Goal: Complete application form

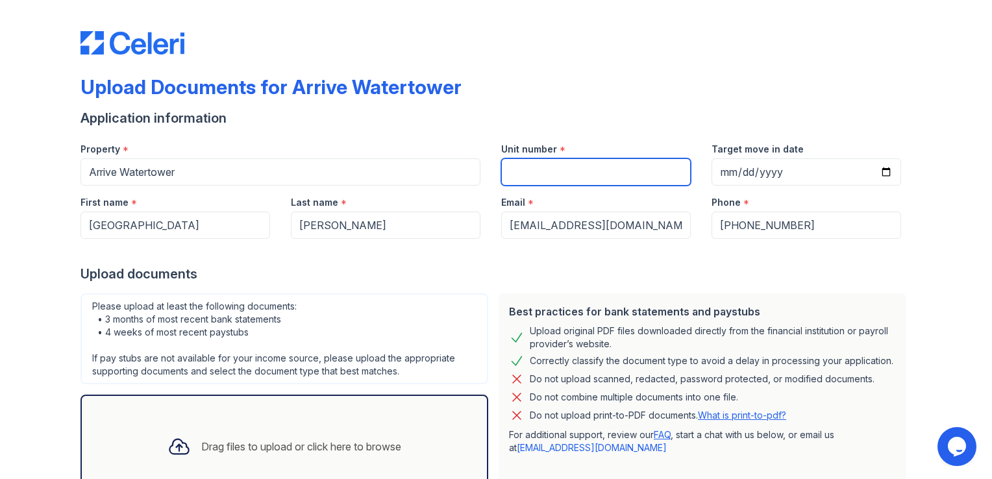
click at [576, 174] on input "Unit number" at bounding box center [596, 171] width 190 height 27
type input "2425"
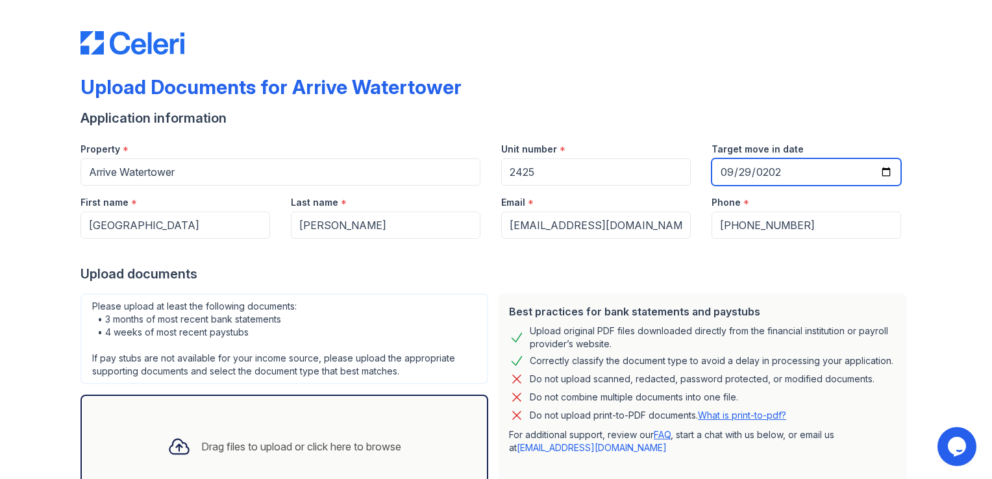
type input "[DATE]"
click at [968, 173] on div "Upload Documents for Arrive Watertower Application information Property * Arriv…" at bounding box center [496, 239] width 992 height 479
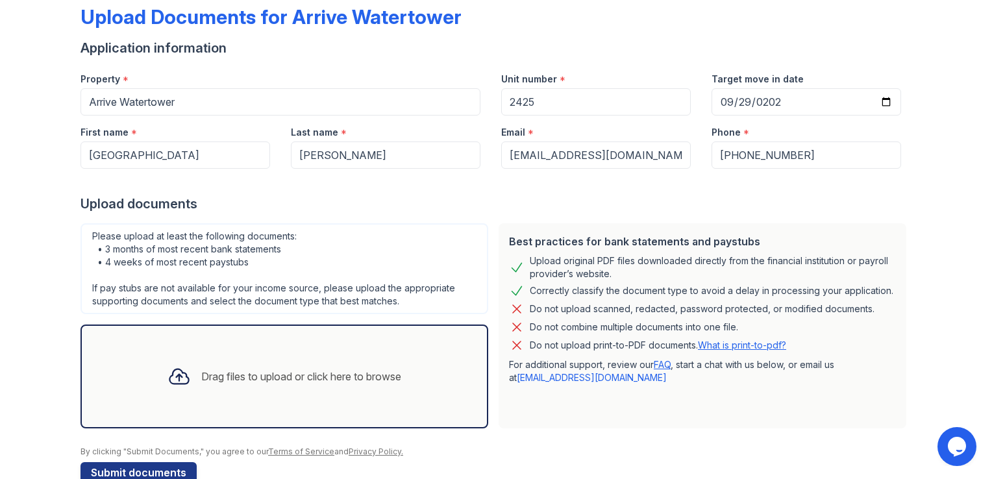
scroll to position [99, 0]
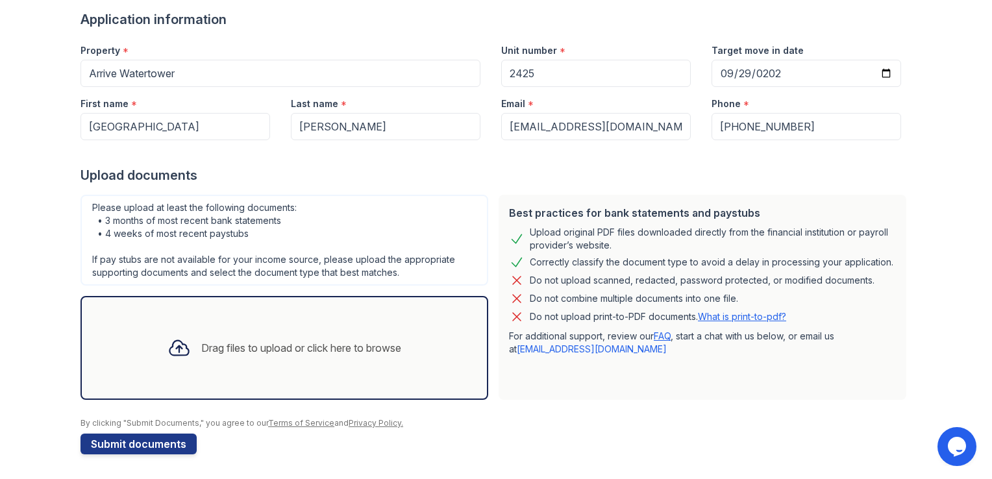
click at [262, 386] on div "Drag files to upload or click here to browse" at bounding box center [284, 348] width 408 height 104
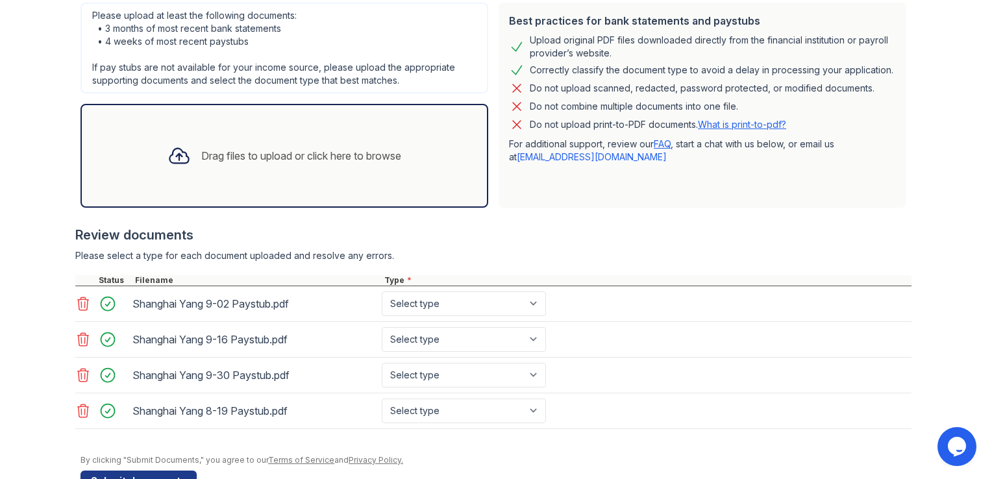
scroll to position [326, 0]
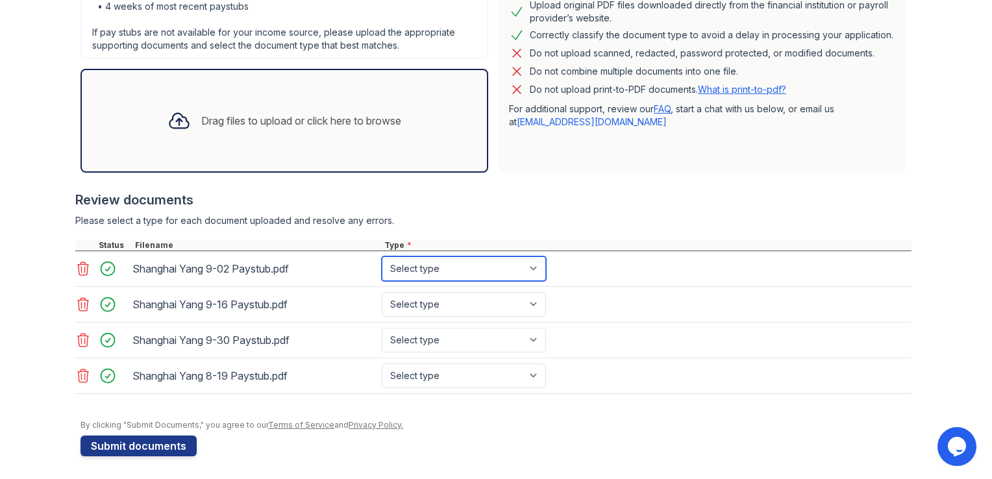
click at [506, 265] on select "Select type Paystub Bank Statement Offer Letter Tax Documents Benefit Award Let…" at bounding box center [464, 268] width 164 height 25
select select "paystub"
click at [382, 256] on select "Select type Paystub Bank Statement Offer Letter Tax Documents Benefit Award Let…" at bounding box center [464, 268] width 164 height 25
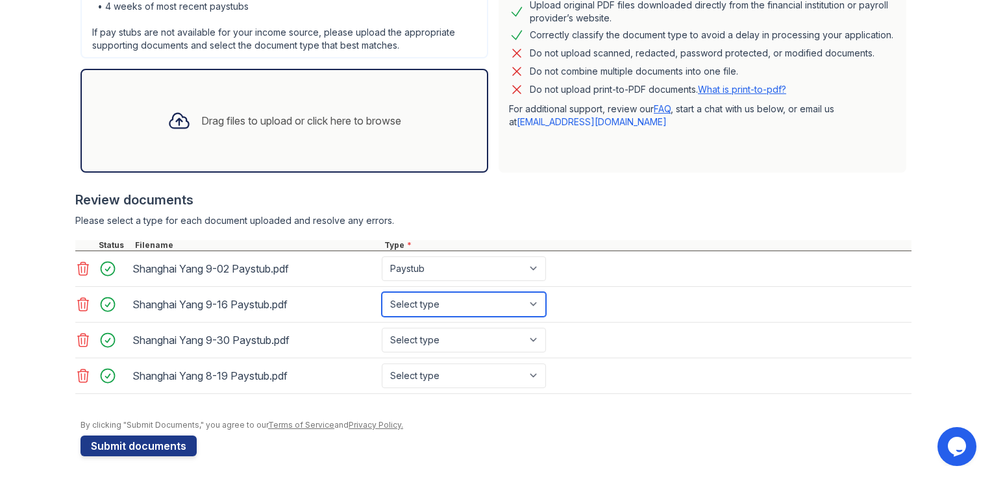
click at [459, 302] on select "Select type Paystub Bank Statement Offer Letter Tax Documents Benefit Award Let…" at bounding box center [464, 304] width 164 height 25
select select "paystub"
click at [382, 292] on select "Select type Paystub Bank Statement Offer Letter Tax Documents Benefit Award Let…" at bounding box center [464, 304] width 164 height 25
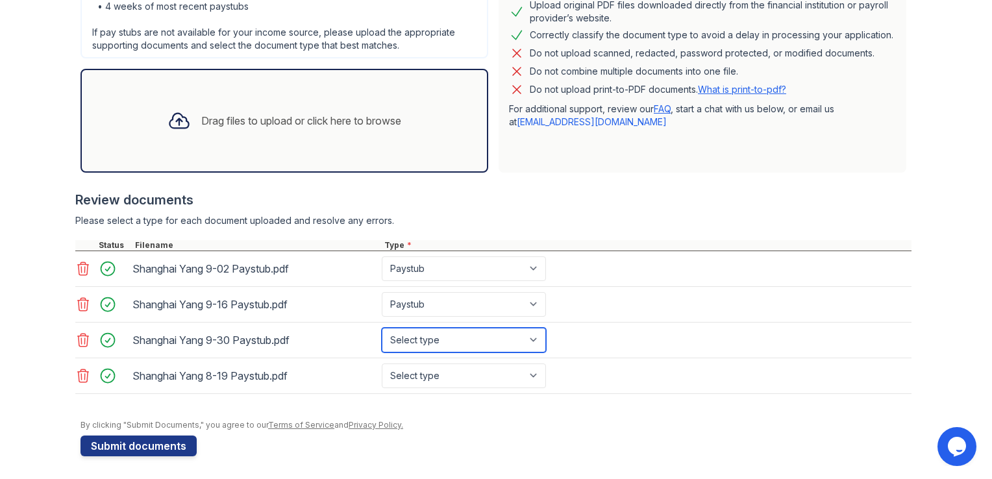
click at [447, 336] on select "Select type Paystub Bank Statement Offer Letter Tax Documents Benefit Award Let…" at bounding box center [464, 340] width 164 height 25
select select "paystub"
click at [382, 328] on select "Select type Paystub Bank Statement Offer Letter Tax Documents Benefit Award Let…" at bounding box center [464, 340] width 164 height 25
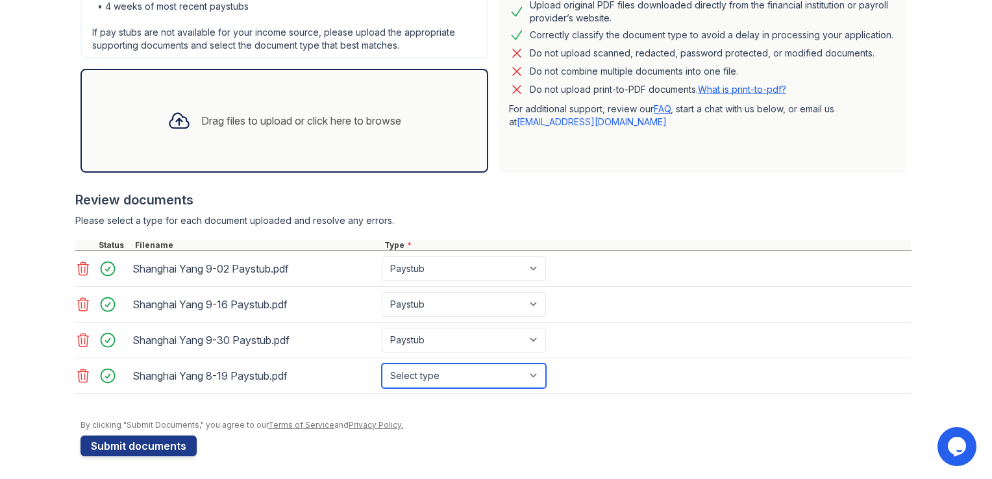
click at [424, 367] on select "Select type Paystub Bank Statement Offer Letter Tax Documents Benefit Award Let…" at bounding box center [464, 375] width 164 height 25
select select "paystub"
click at [382, 363] on select "Select type Paystub Bank Statement Offer Letter Tax Documents Benefit Award Let…" at bounding box center [464, 375] width 164 height 25
click at [807, 275] on div "Shanghai Yang 9-02 Paystub.pdf Select type Paystub Bank Statement Offer Letter …" at bounding box center [493, 269] width 836 height 36
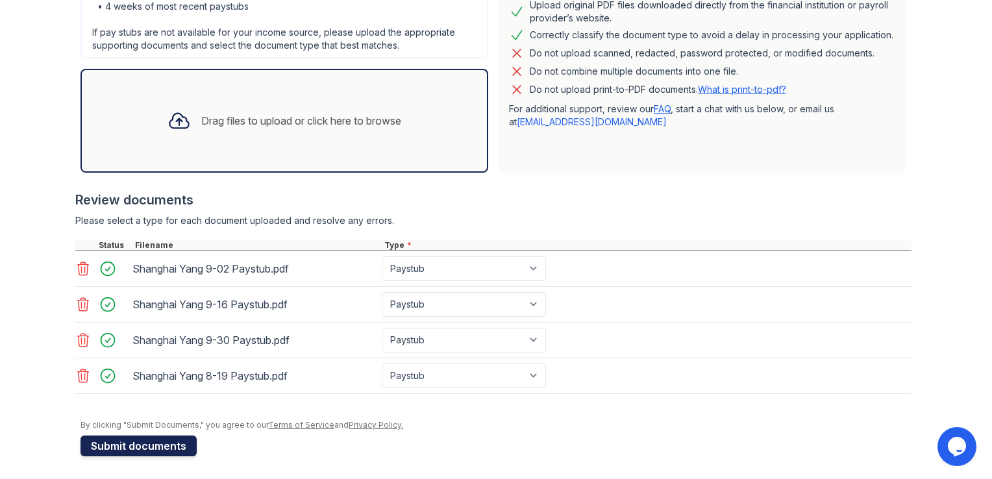
click at [156, 441] on button "Submit documents" at bounding box center [138, 445] width 116 height 21
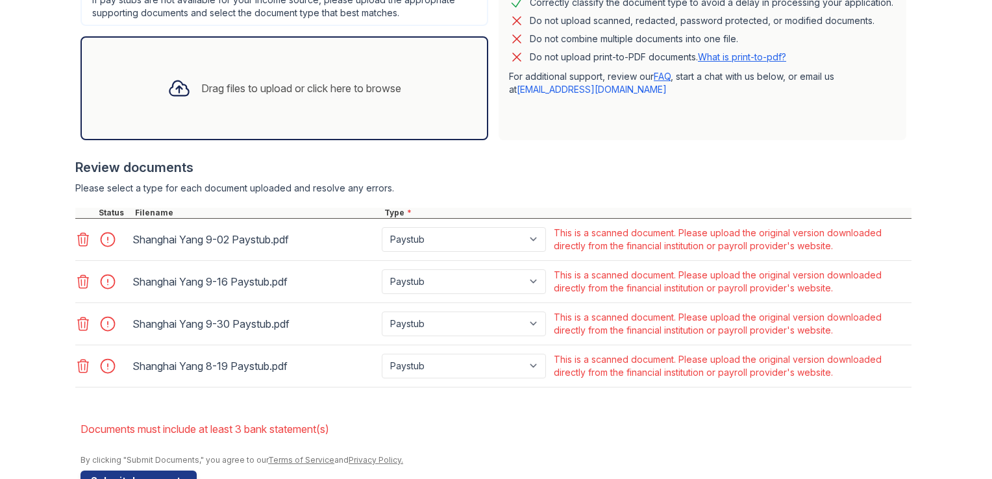
scroll to position [401, 0]
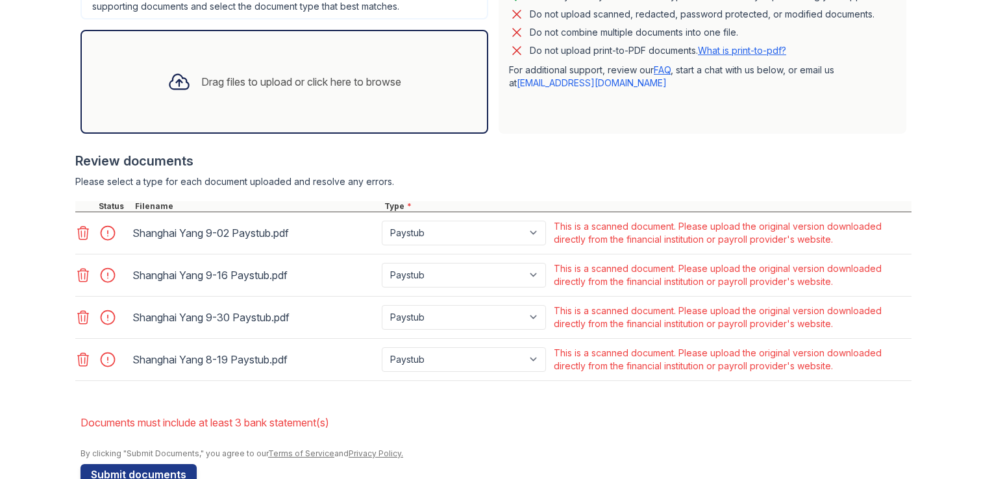
click at [84, 233] on icon at bounding box center [83, 233] width 16 height 16
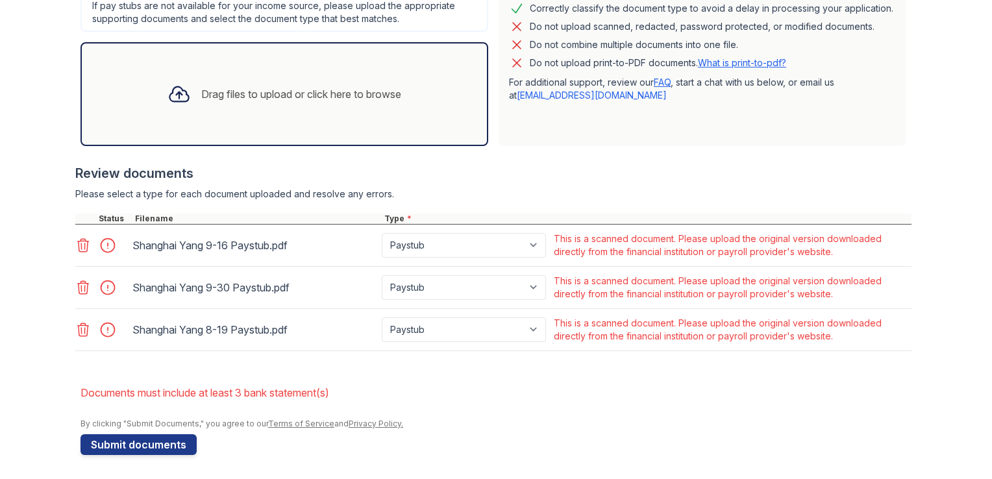
click at [80, 241] on icon at bounding box center [83, 246] width 16 height 16
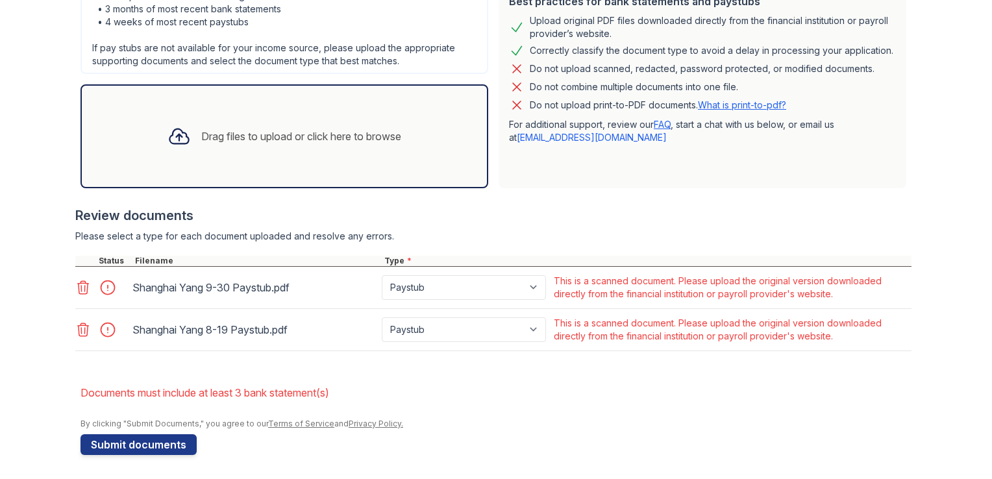
click at [80, 243] on div at bounding box center [493, 249] width 836 height 13
click at [77, 288] on icon at bounding box center [83, 288] width 16 height 16
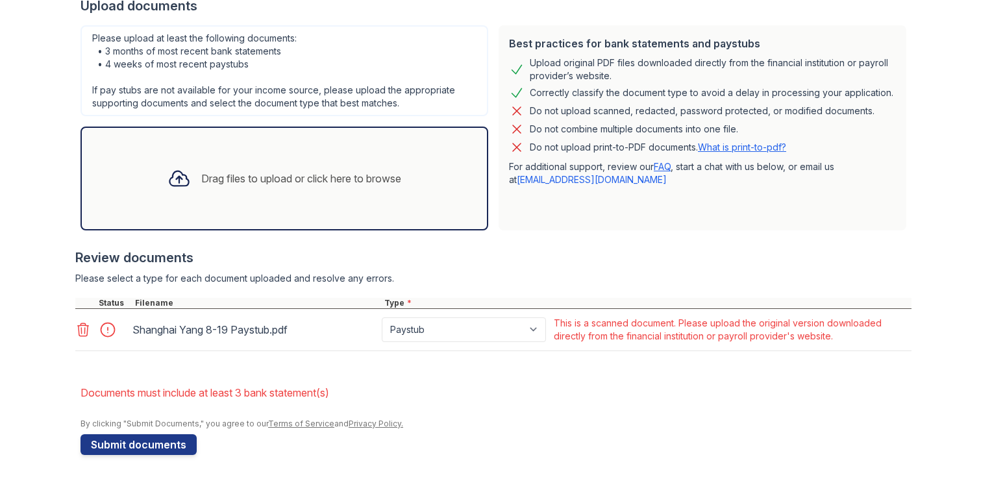
click at [77, 325] on icon at bounding box center [83, 330] width 16 height 16
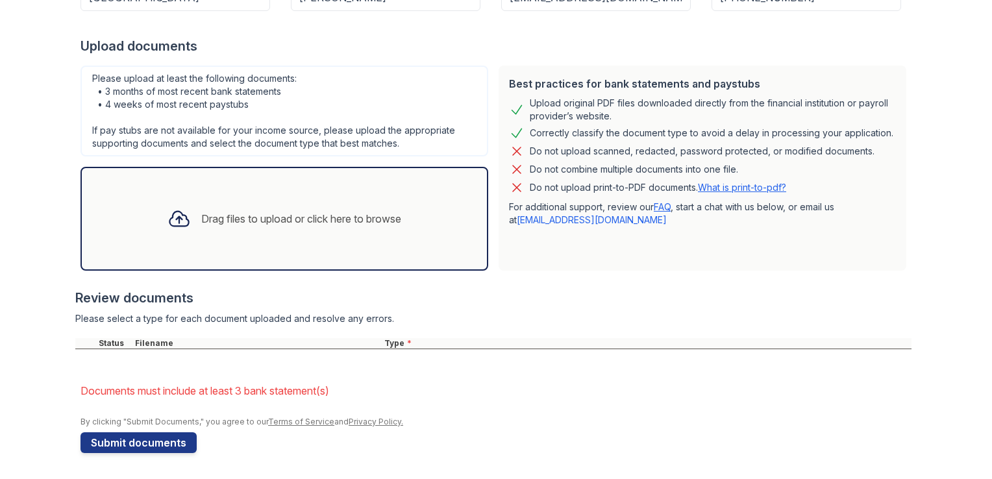
scroll to position [262, 0]
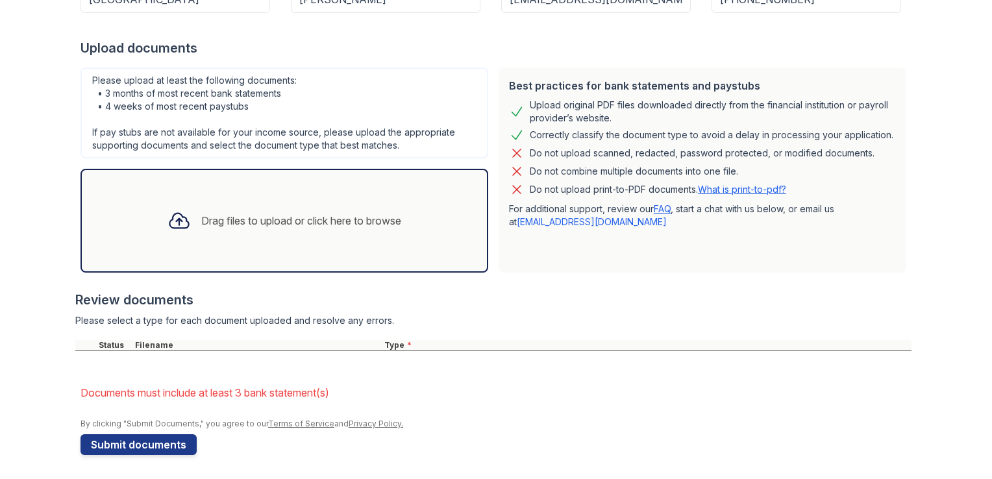
click at [395, 229] on div "Drag files to upload or click here to browse" at bounding box center [284, 221] width 254 height 44
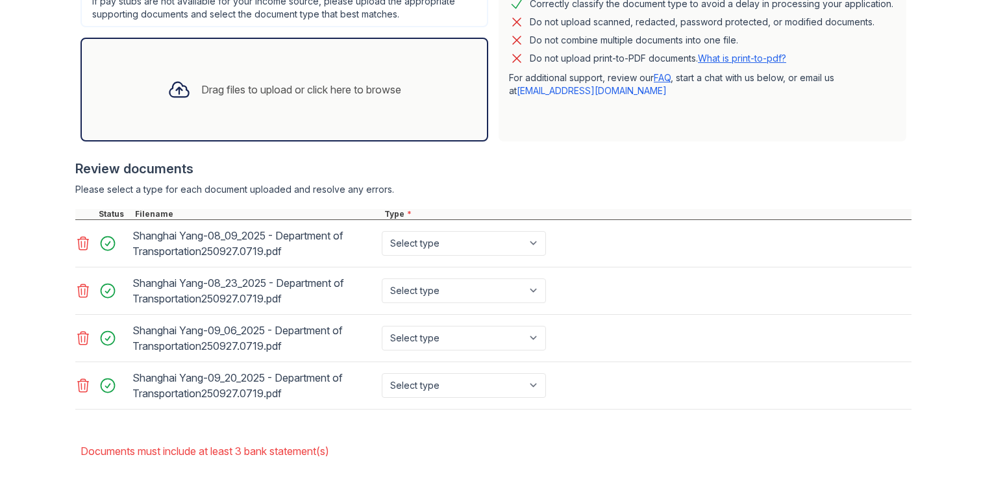
scroll to position [452, 0]
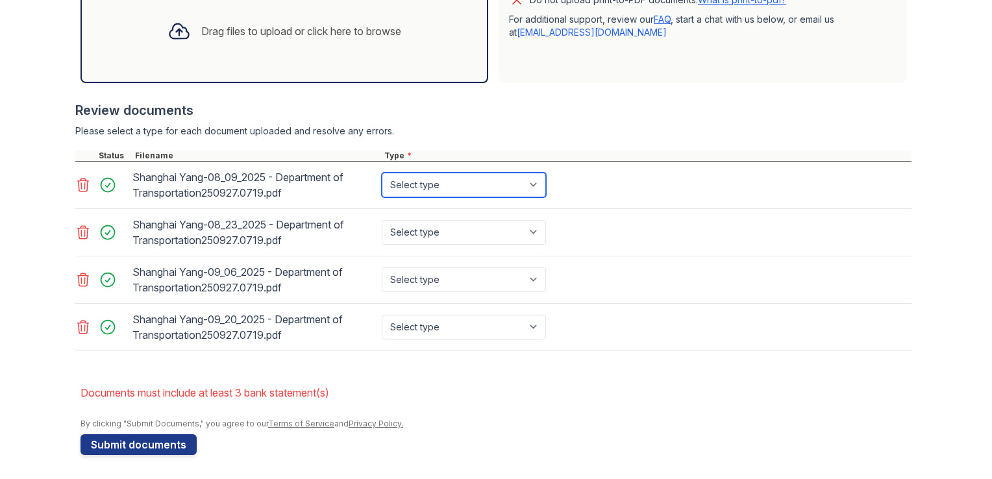
click at [459, 184] on select "Select type Paystub Bank Statement Offer Letter Tax Documents Benefit Award Let…" at bounding box center [464, 185] width 164 height 25
select select "paystub"
click at [382, 173] on select "Select type Paystub Bank Statement Offer Letter Tax Documents Benefit Award Let…" at bounding box center [464, 185] width 164 height 25
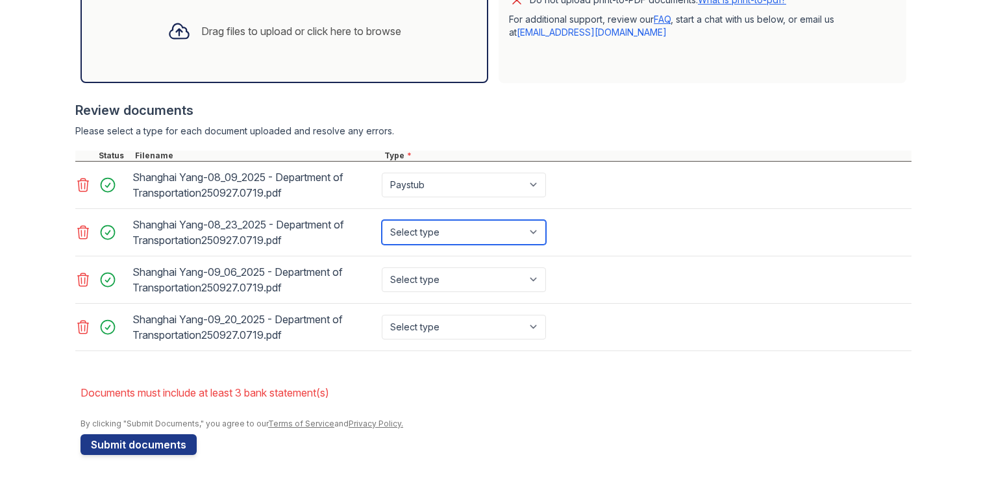
click at [436, 220] on select "Select type Paystub Bank Statement Offer Letter Tax Documents Benefit Award Let…" at bounding box center [464, 232] width 164 height 25
select select "paystub"
click at [382, 220] on select "Select type Paystub Bank Statement Offer Letter Tax Documents Benefit Award Let…" at bounding box center [464, 232] width 164 height 25
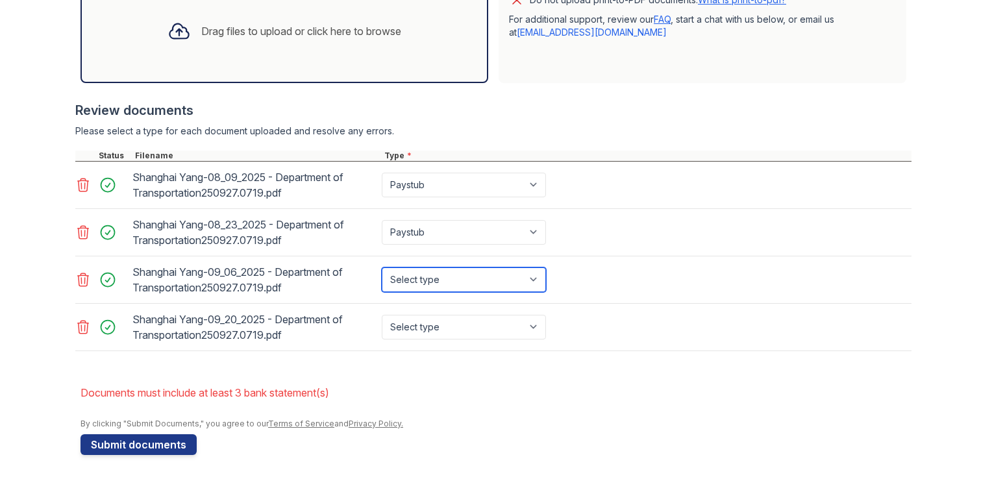
click at [427, 273] on select "Select type Paystub Bank Statement Offer Letter Tax Documents Benefit Award Let…" at bounding box center [464, 279] width 164 height 25
select select "paystub"
click at [382, 267] on select "Select type Paystub Bank Statement Offer Letter Tax Documents Benefit Award Let…" at bounding box center [464, 279] width 164 height 25
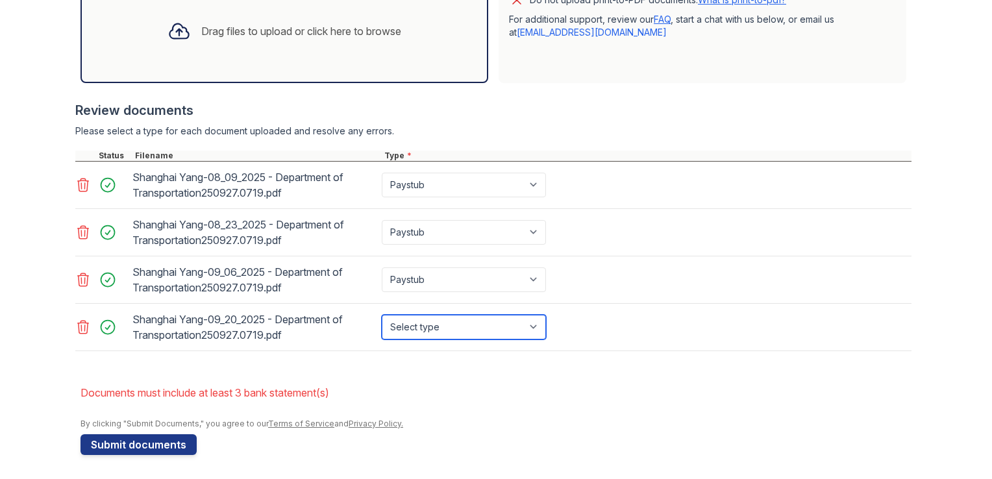
click at [427, 329] on select "Select type Paystub Bank Statement Offer Letter Tax Documents Benefit Award Let…" at bounding box center [464, 327] width 164 height 25
select select "paystub"
click at [382, 315] on select "Select type Paystub Bank Statement Offer Letter Tax Documents Benefit Award Let…" at bounding box center [464, 327] width 164 height 25
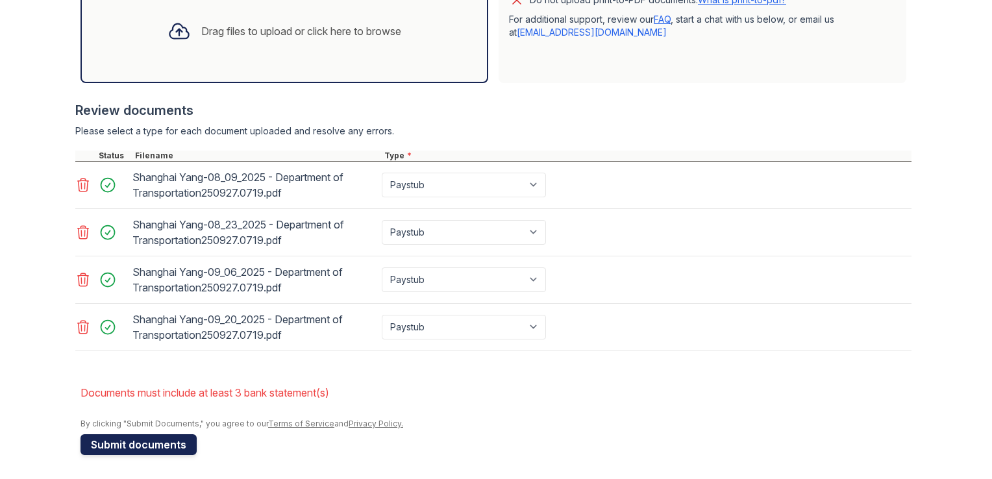
click at [154, 450] on button "Submit documents" at bounding box center [138, 444] width 116 height 21
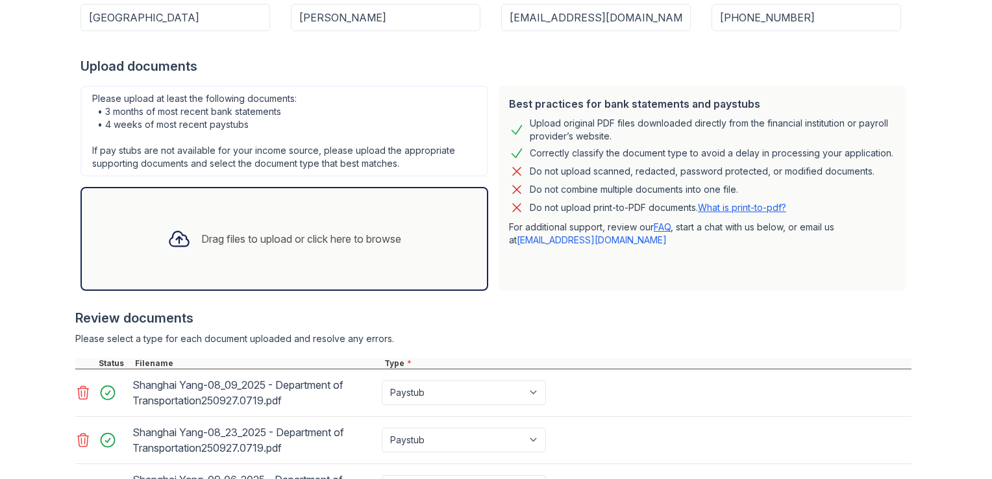
scroll to position [247, 0]
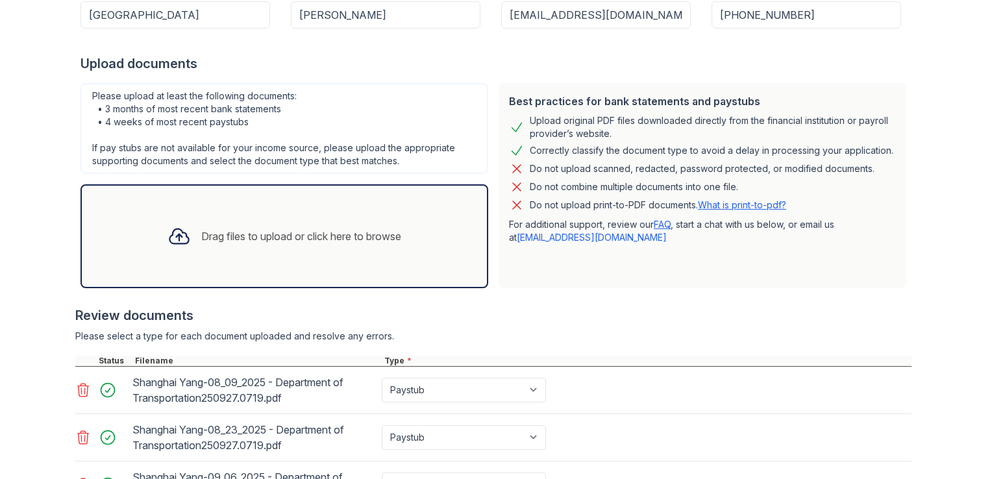
click at [332, 222] on div "Drag files to upload or click here to browse" at bounding box center [284, 236] width 254 height 44
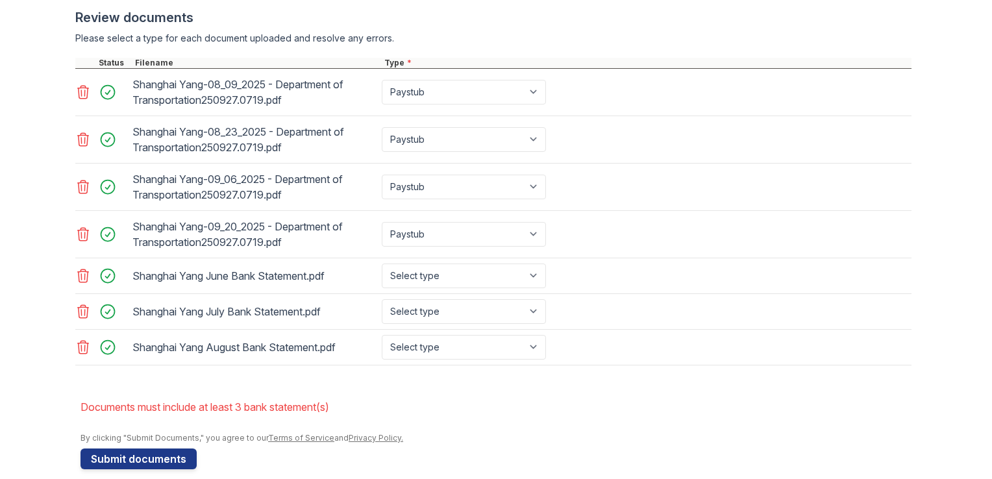
scroll to position [557, 0]
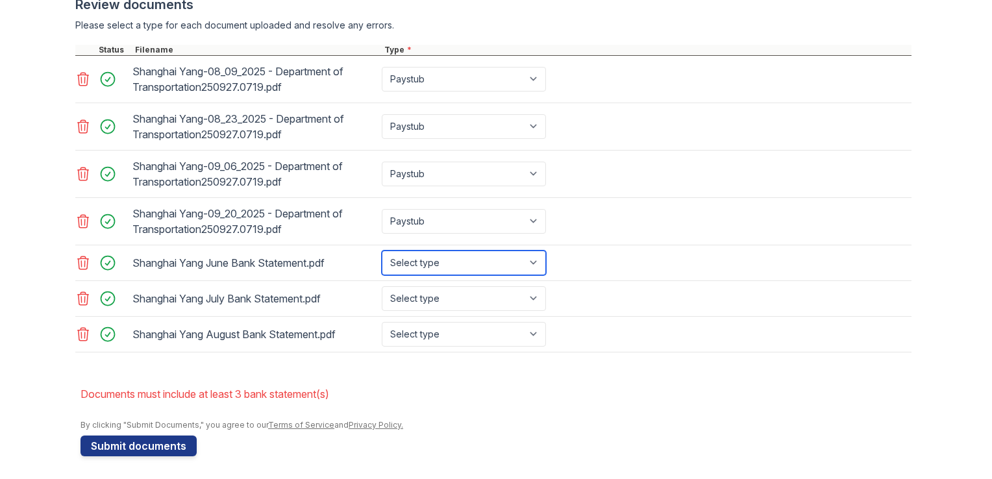
click at [447, 263] on select "Select type Paystub Bank Statement Offer Letter Tax Documents Benefit Award Let…" at bounding box center [464, 263] width 164 height 25
select select "bank_statement"
click at [382, 251] on select "Select type Paystub Bank Statement Offer Letter Tax Documents Benefit Award Let…" at bounding box center [464, 263] width 164 height 25
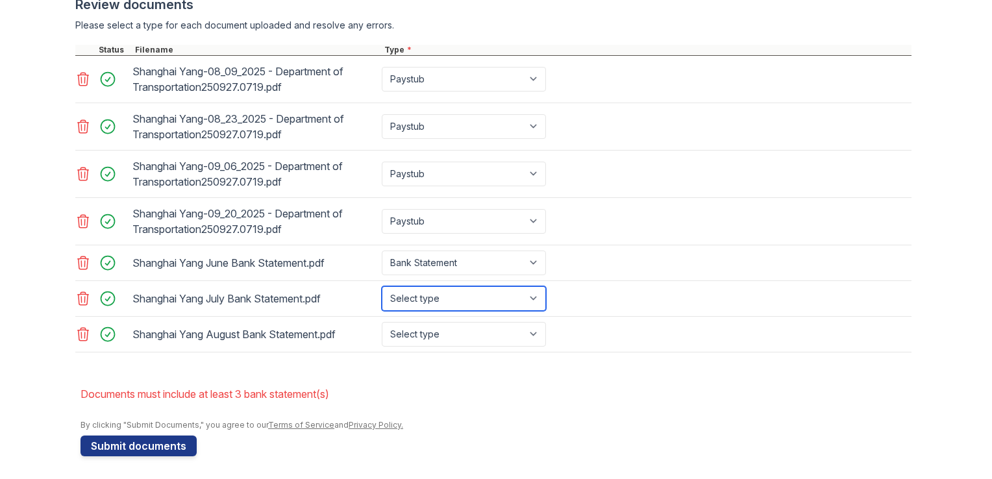
click at [425, 297] on select "Select type Paystub Bank Statement Offer Letter Tax Documents Benefit Award Let…" at bounding box center [464, 298] width 164 height 25
select select "bank_statement"
click at [382, 286] on select "Select type Paystub Bank Statement Offer Letter Tax Documents Benefit Award Let…" at bounding box center [464, 298] width 164 height 25
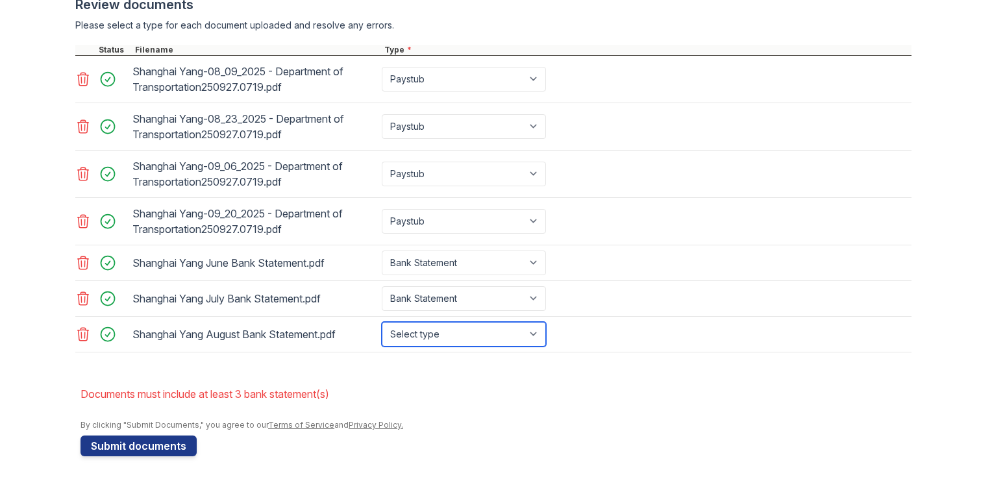
click at [468, 330] on select "Select type Paystub Bank Statement Offer Letter Tax Documents Benefit Award Let…" at bounding box center [464, 334] width 164 height 25
select select "bank_statement"
click at [382, 322] on select "Select type Paystub Bank Statement Offer Letter Tax Documents Benefit Award Let…" at bounding box center [464, 334] width 164 height 25
click at [765, 377] on form "Application information Property * Arrive Watertower Unit number * 2425 Target …" at bounding box center [495, 22] width 831 height 868
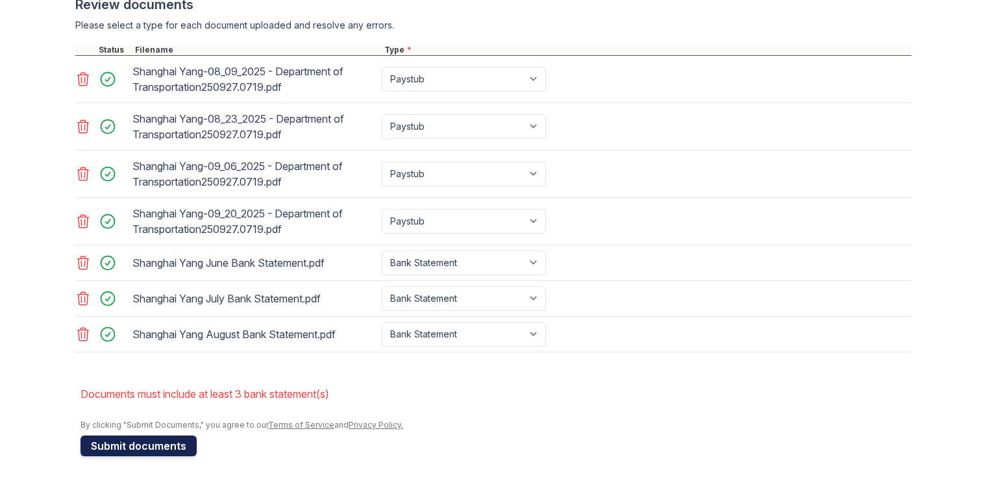
click at [132, 452] on button "Submit documents" at bounding box center [138, 445] width 116 height 21
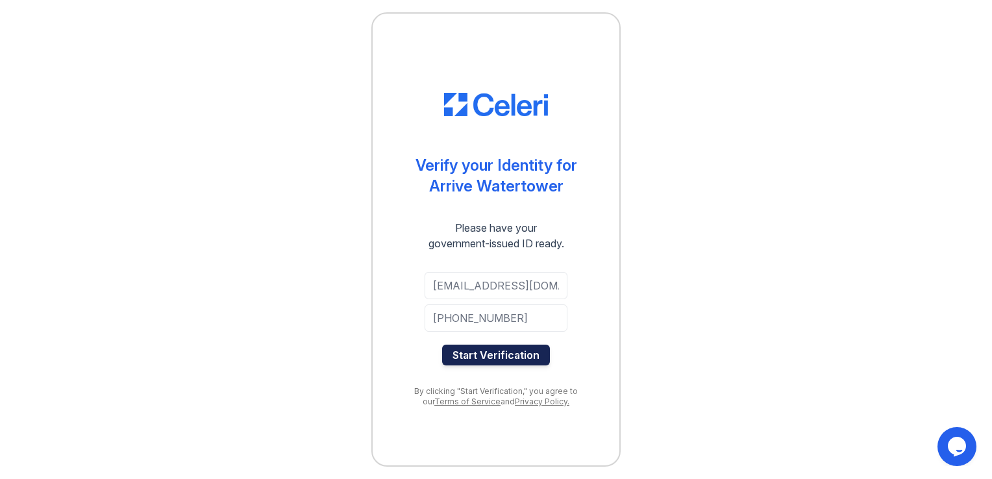
click at [506, 354] on button "Start Verification" at bounding box center [496, 355] width 108 height 21
